Goal: Check status: Check status

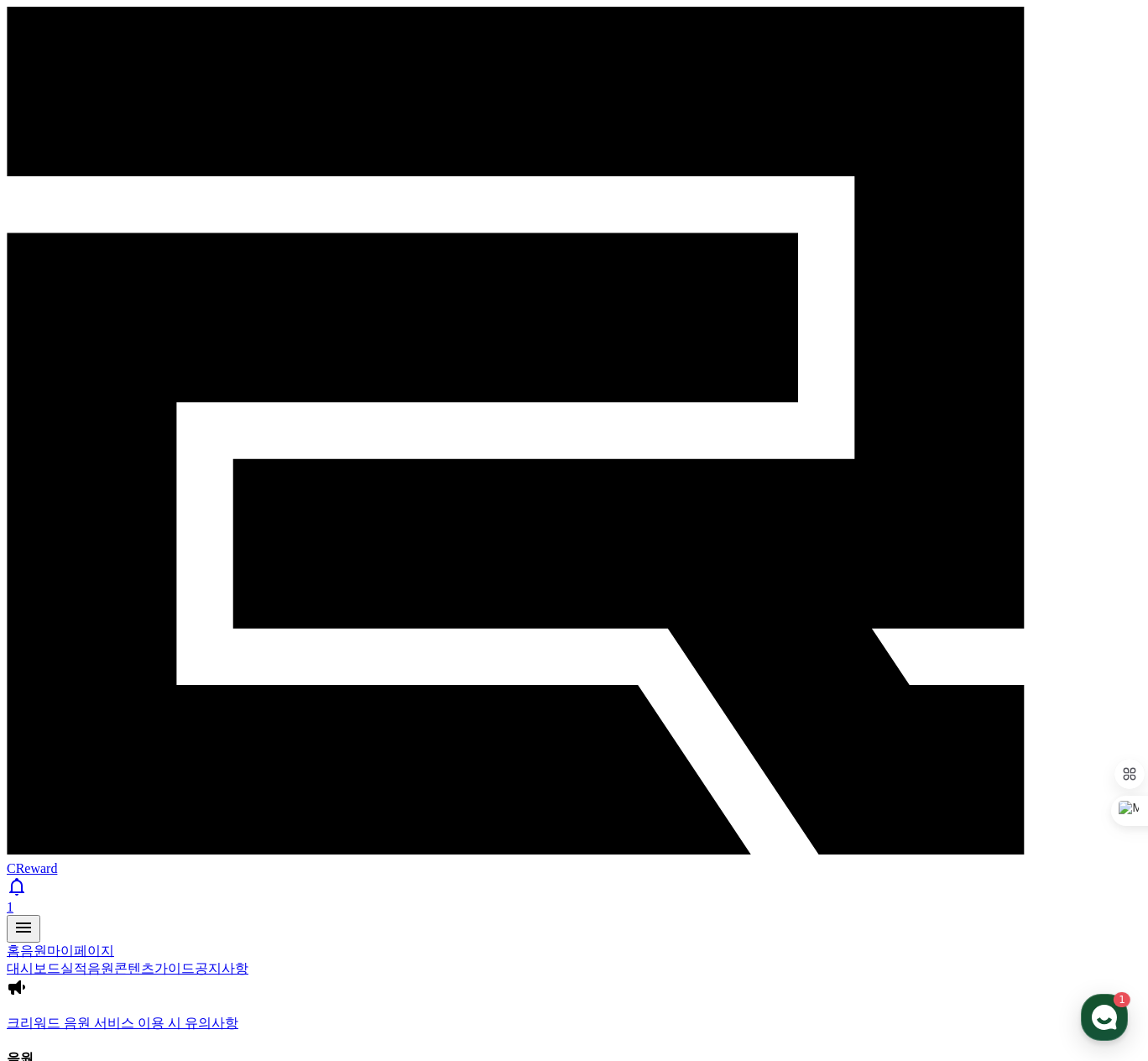
drag, startPoint x: 329, startPoint y: 27, endPoint x: 240, endPoint y: 57, distance: 93.9
click at [329, 27] on div "CReward 1" at bounding box center [574, 475] width 1135 height 936
click at [87, 961] on link "실적" at bounding box center [73, 968] width 27 height 14
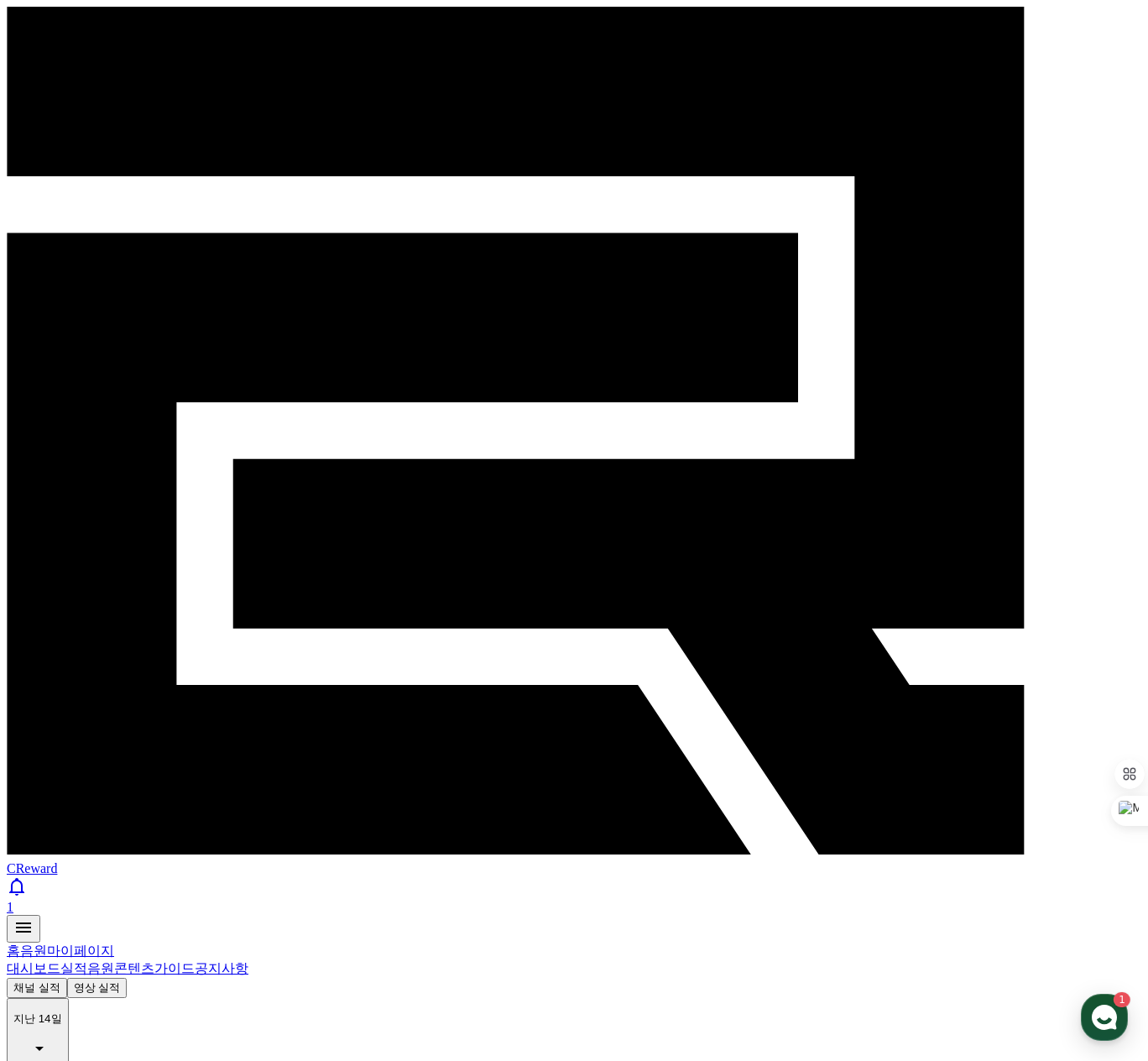
scroll to position [423, 0]
drag, startPoint x: 857, startPoint y: 363, endPoint x: 873, endPoint y: 364, distance: 16.0
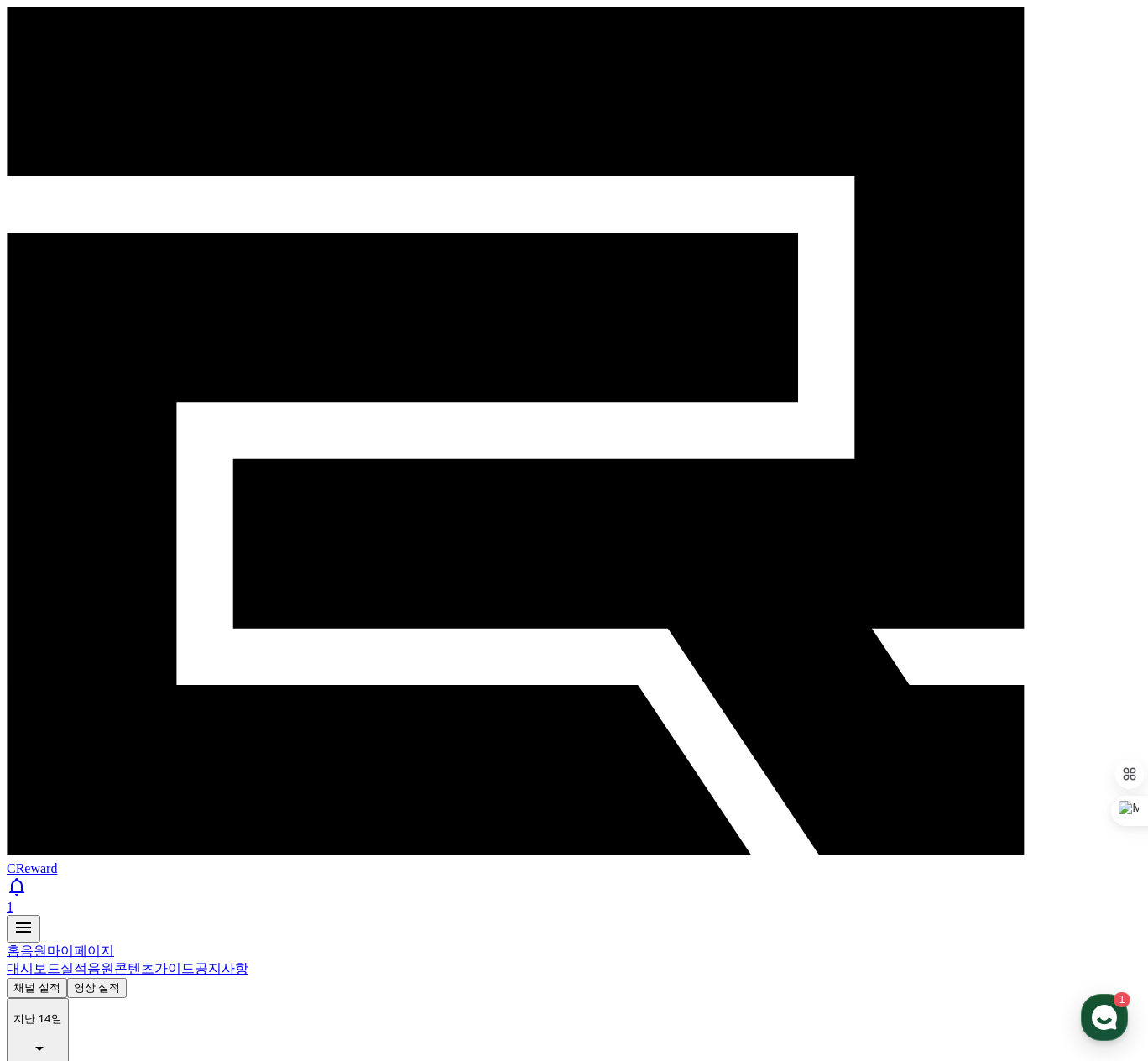
click at [127, 978] on button "영상 실적" at bounding box center [97, 988] width 60 height 20
